Goal: Task Accomplishment & Management: Use online tool/utility

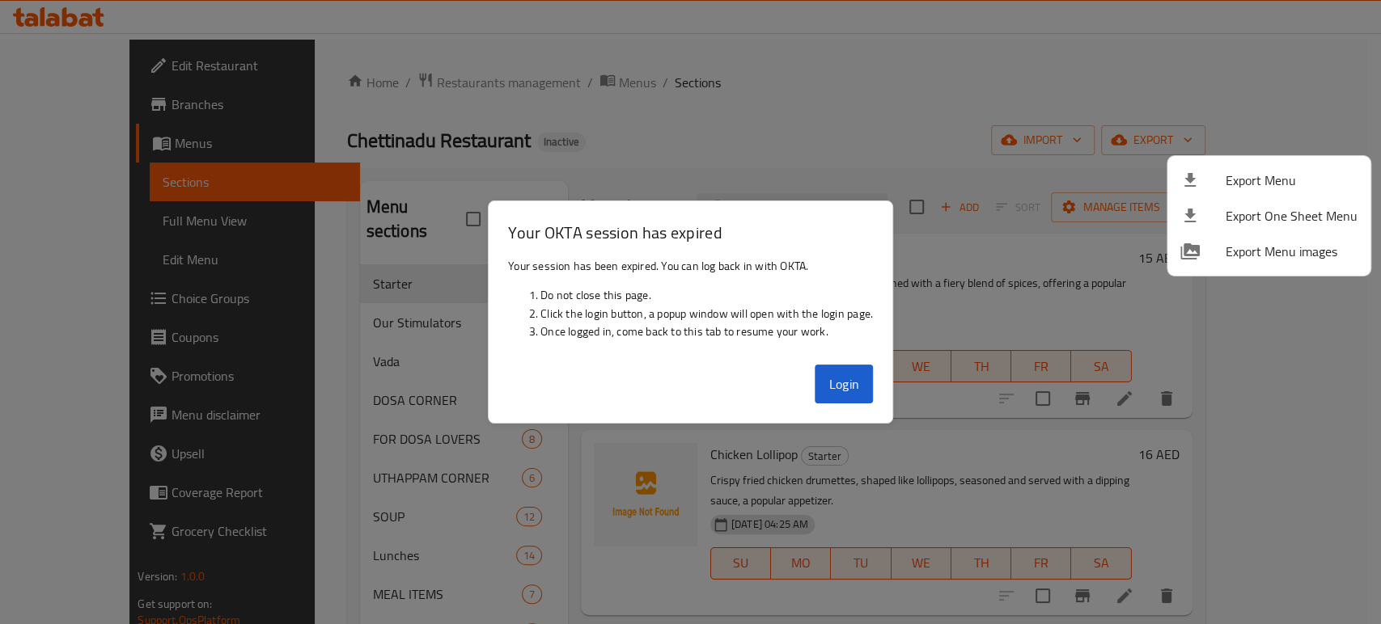
click at [855, 386] on div at bounding box center [690, 312] width 1381 height 624
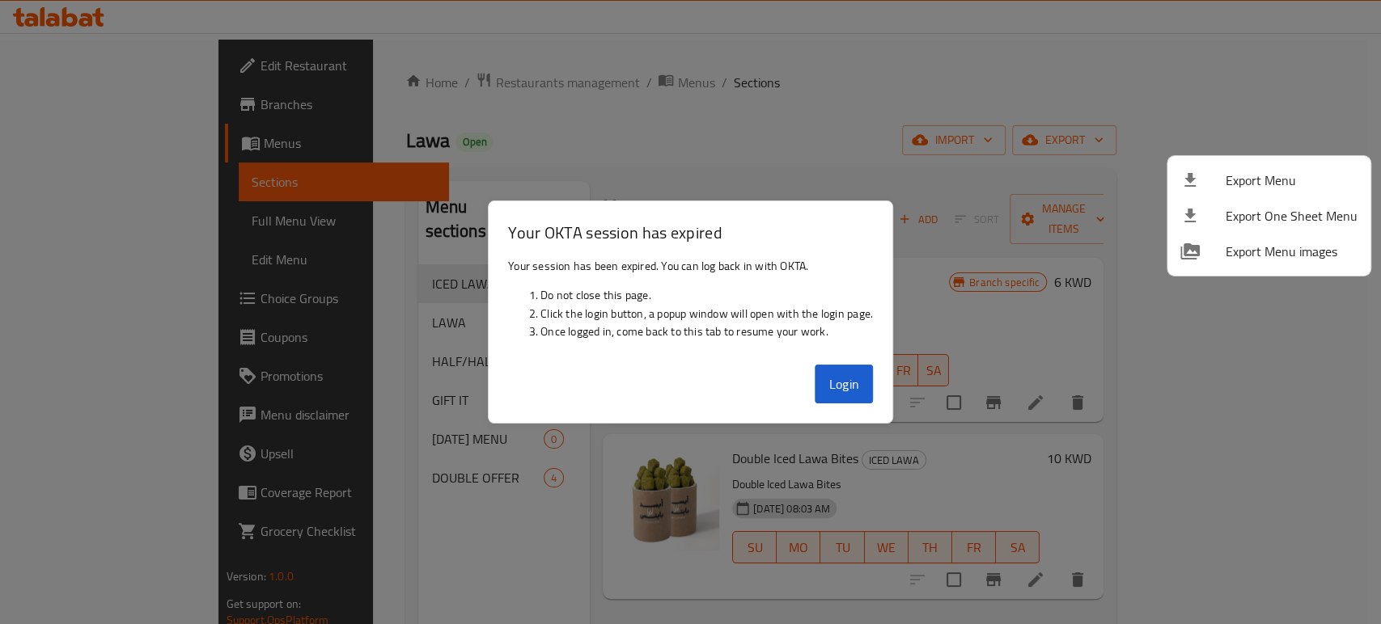
click at [848, 387] on div at bounding box center [690, 312] width 1381 height 624
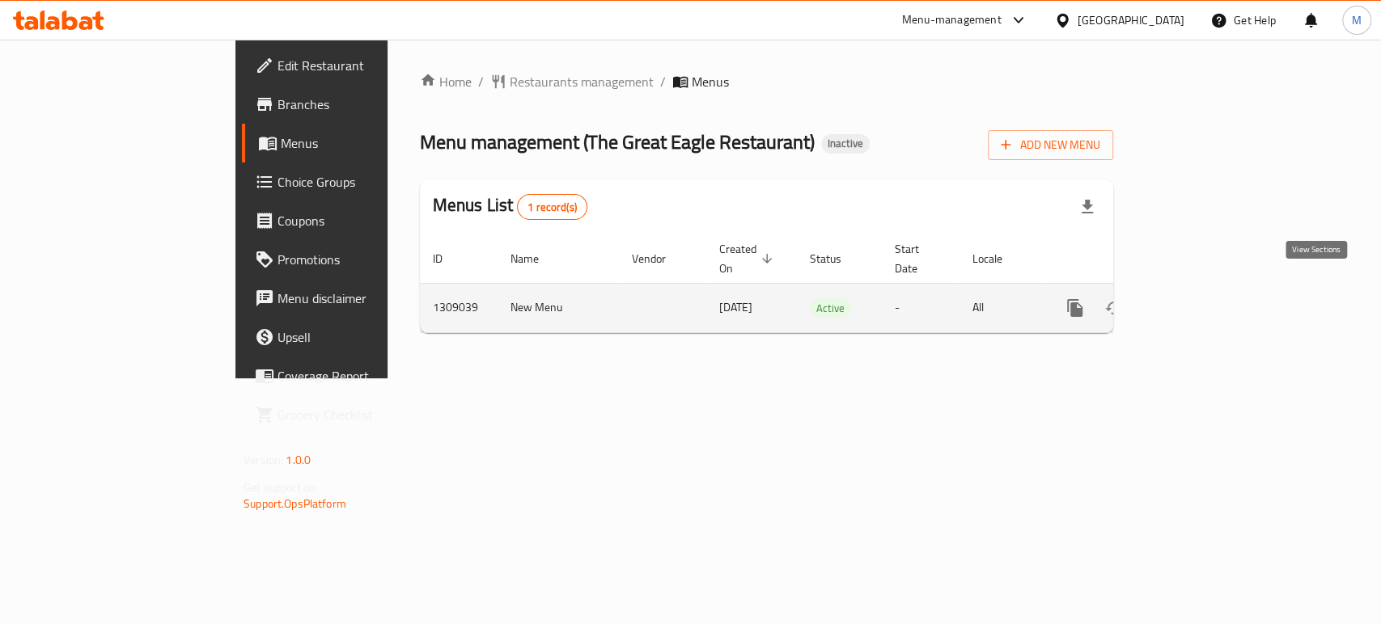
click at [1201, 298] on icon "enhanced table" at bounding box center [1191, 307] width 19 height 19
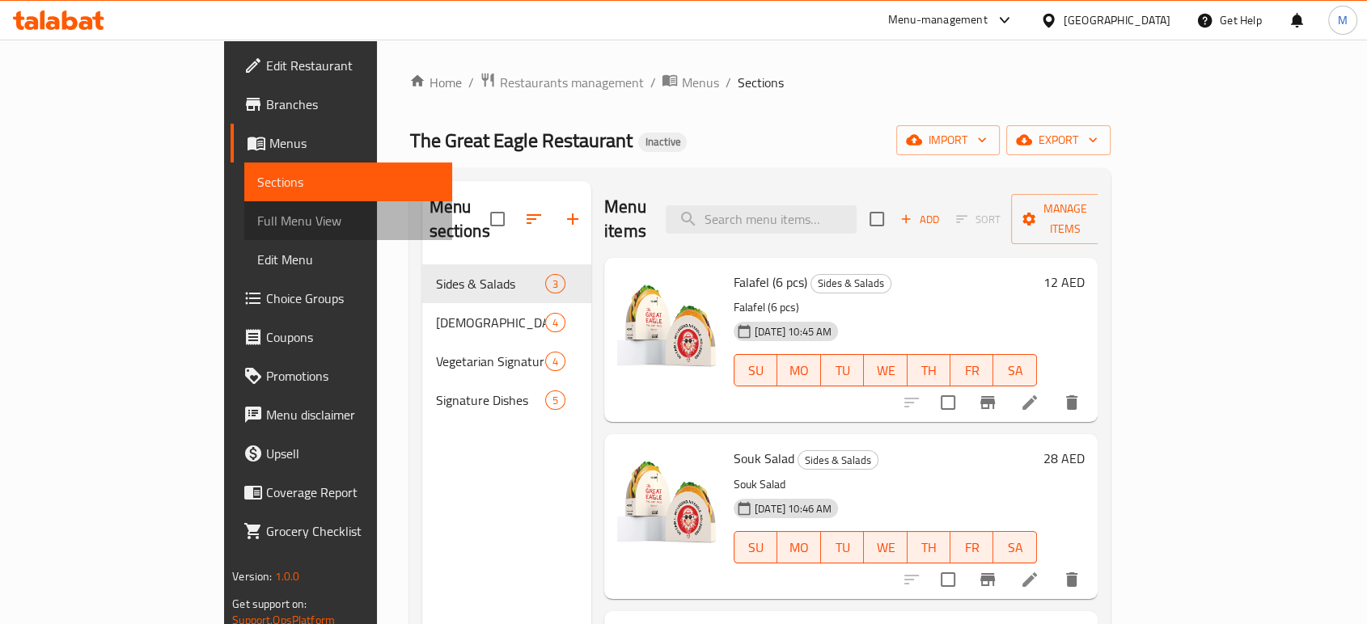
click at [257, 222] on span "Full Menu View" at bounding box center [348, 220] width 182 height 19
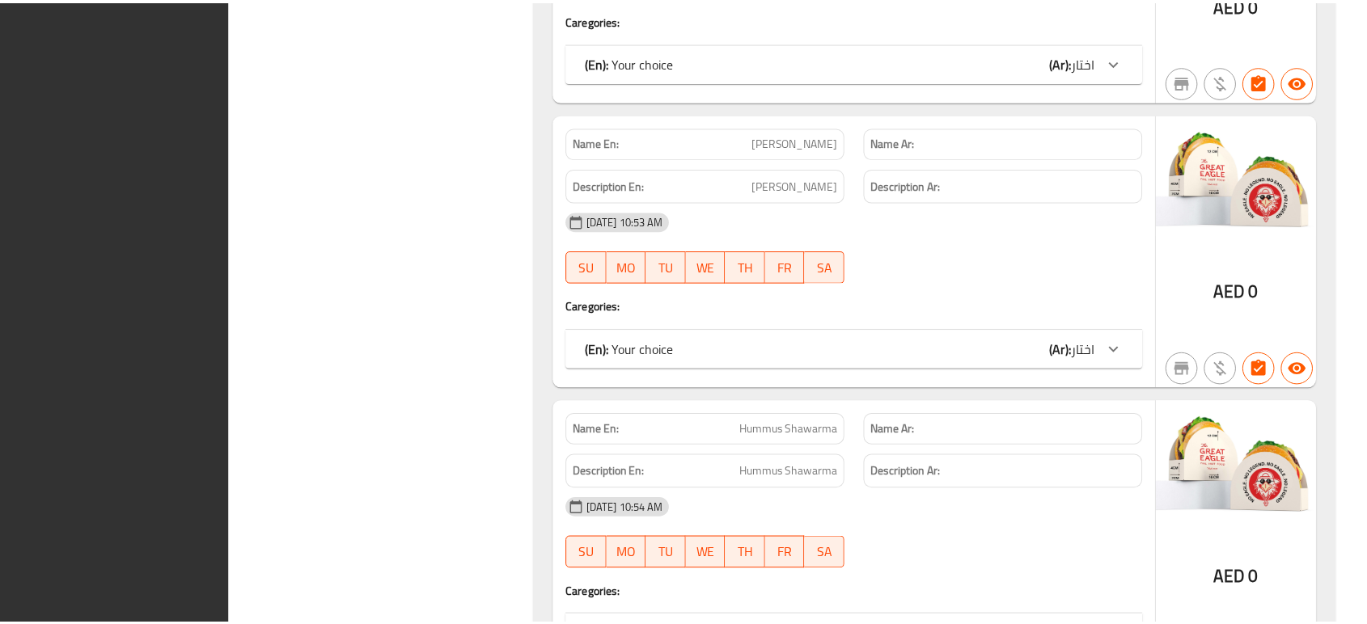
scroll to position [3623, 0]
